Goal: Check status: Check status

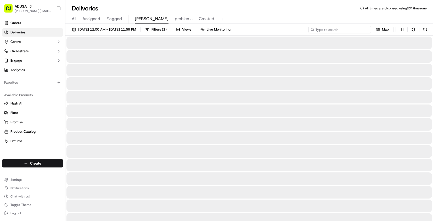
paste input "1587"
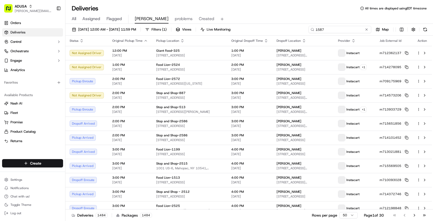
type input "1587"
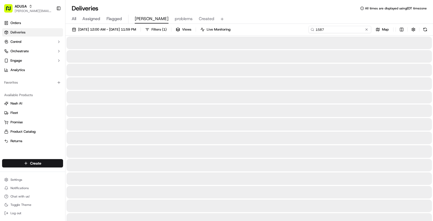
drag, startPoint x: 329, startPoint y: 31, endPoint x: 299, endPoint y: 31, distance: 29.8
click at [299, 31] on div "[DATE] 12:00 AM - [DATE] 11:59 PM Filters ( 1 ) Views Live Monitoring 1587 Map" at bounding box center [248, 31] width 367 height 10
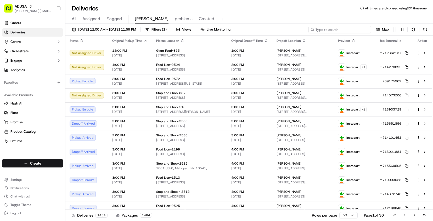
paste input "m713400844"
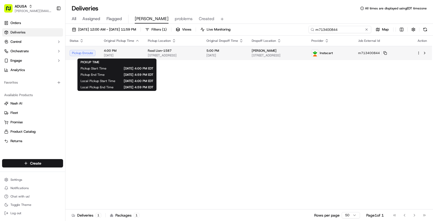
type input "m713400844"
click at [134, 52] on span "4:00 PM" at bounding box center [122, 51] width 36 height 4
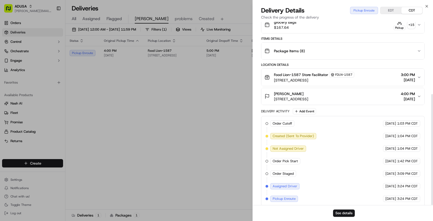
scroll to position [119, 0]
